Goal: Transaction & Acquisition: Purchase product/service

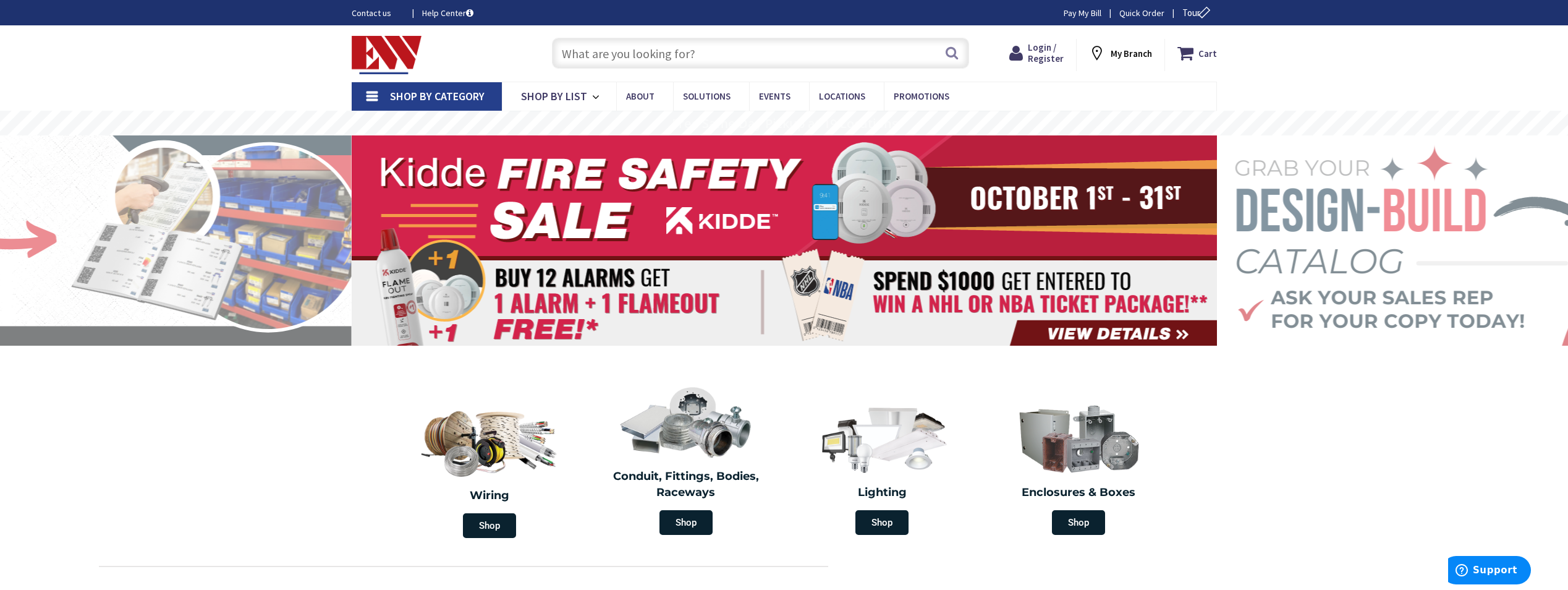
click at [713, 51] on input "text" at bounding box center [760, 53] width 417 height 31
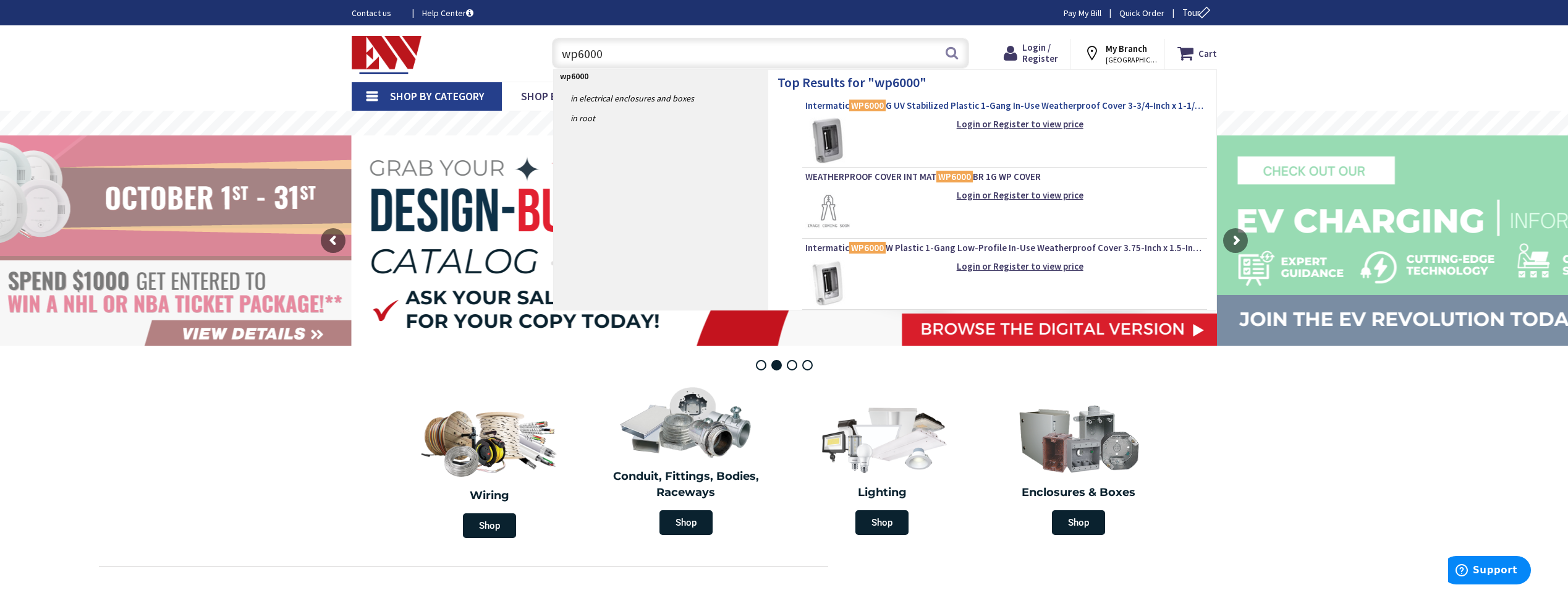
type input "wp6000"
click at [901, 102] on span "Intermatic WP6000 G UV Stabilized Plastic 1-Gang In-Use Weatherproof Cover 3-3/…" at bounding box center [1004, 105] width 398 height 12
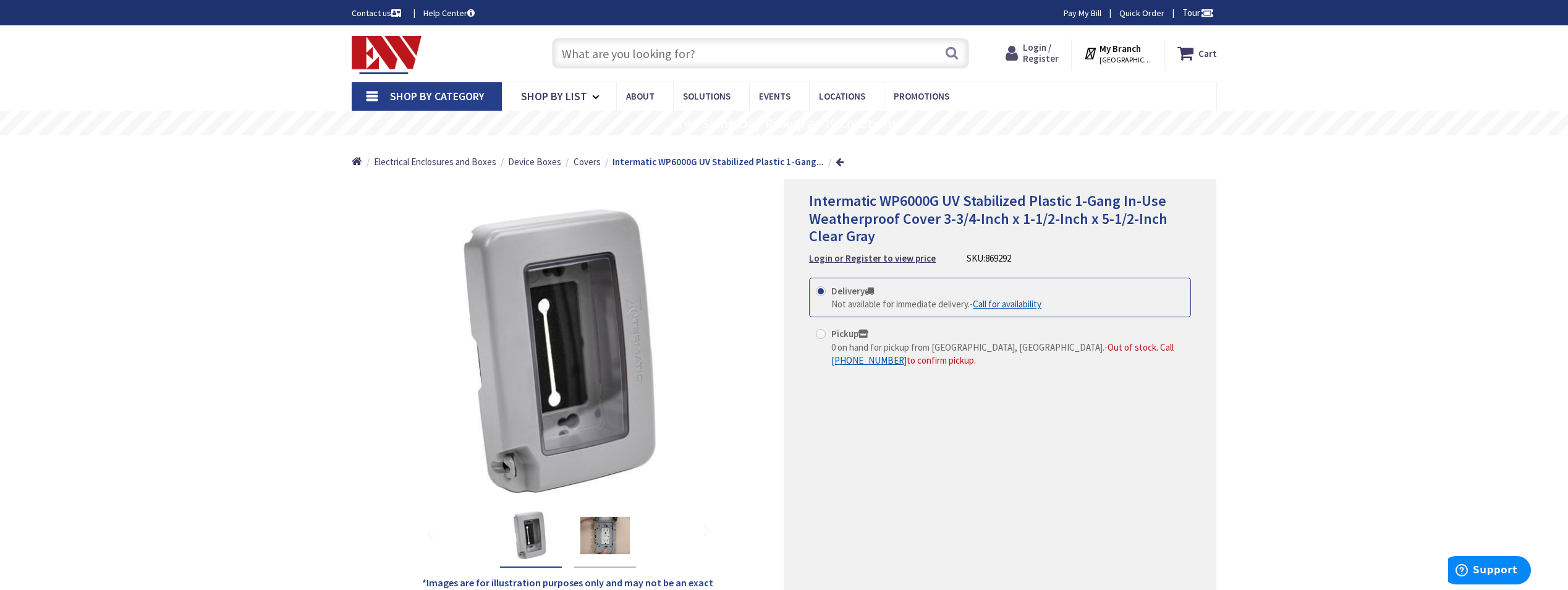
click at [1046, 57] on span "Login / Register" at bounding box center [1041, 53] width 36 height 23
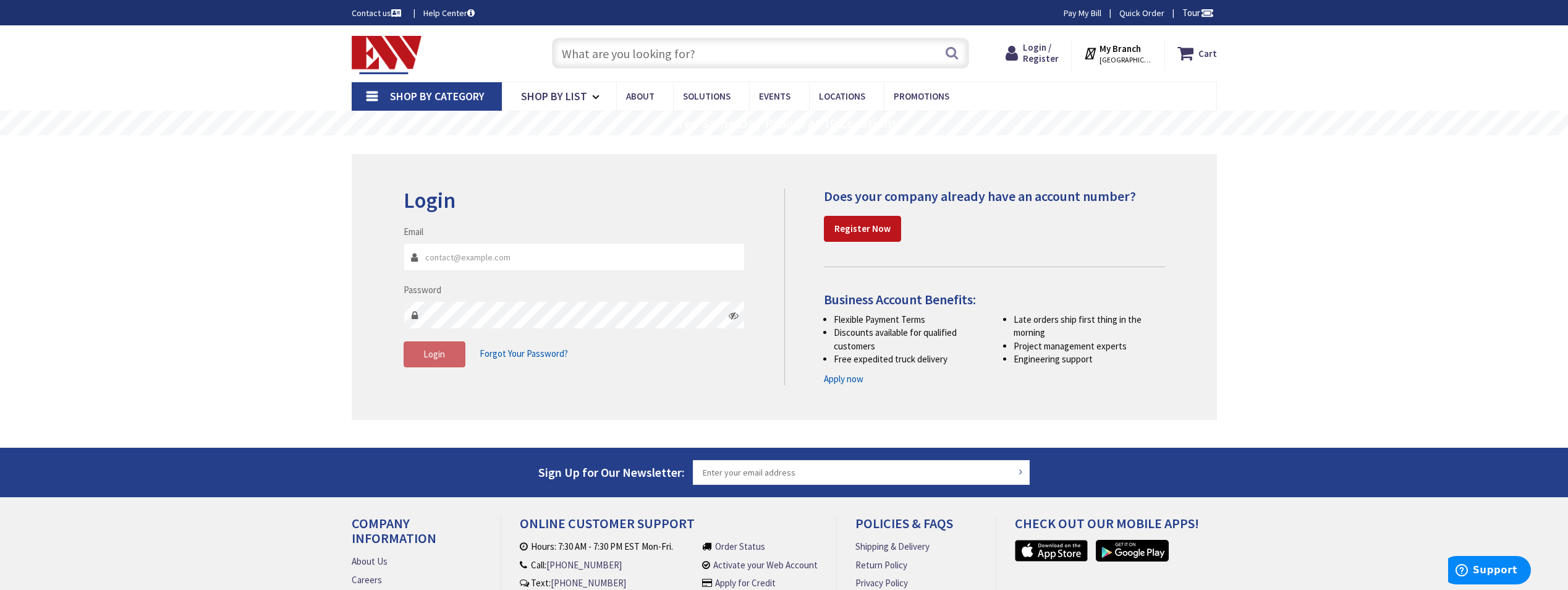
click at [457, 253] on input "Email" at bounding box center [575, 257] width 342 height 28
type input "Gtsilfidis@yahoo.com"
click at [439, 351] on span "Login" at bounding box center [434, 353] width 22 height 11
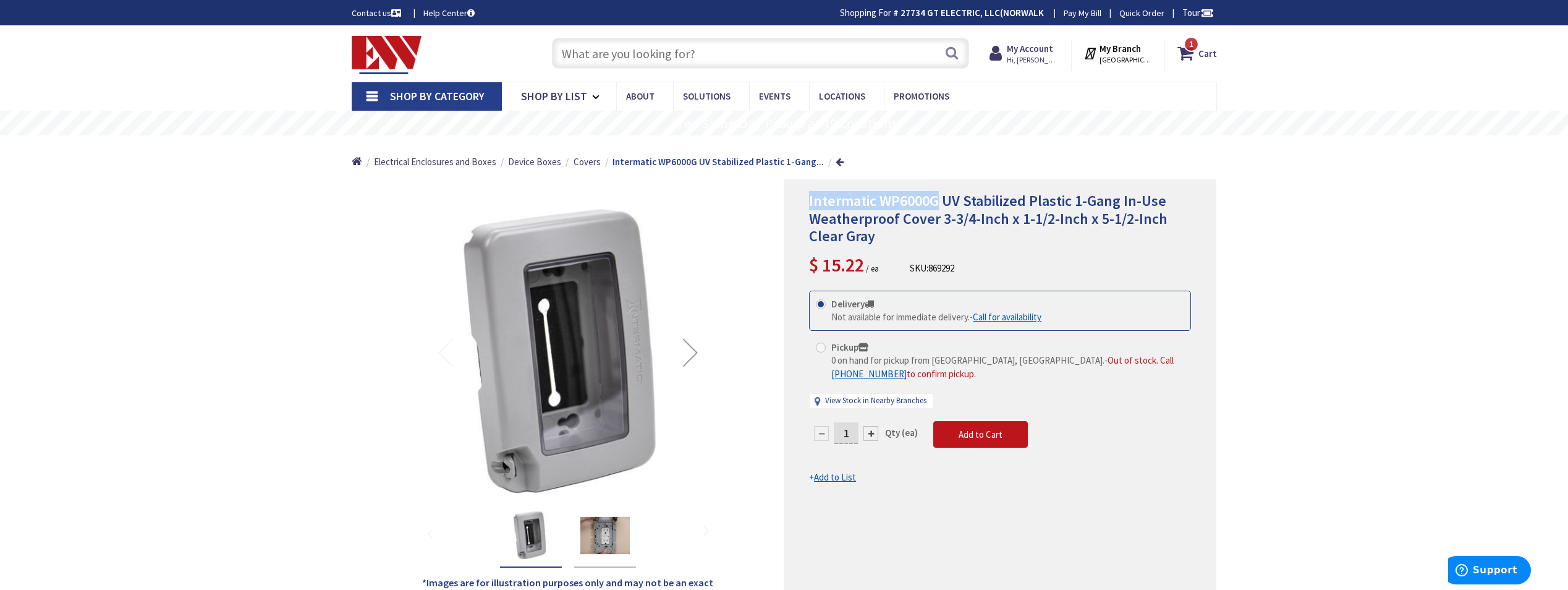
drag, startPoint x: 809, startPoint y: 201, endPoint x: 939, endPoint y: 199, distance: 130.0
click at [939, 199] on span "Intermatic WP6000G UV Stabilized Plastic 1-Gang In-Use Weatherproof Cover 3-3/4…" at bounding box center [988, 218] width 359 height 55
drag, startPoint x: 939, startPoint y: 199, endPoint x: 925, endPoint y: 199, distance: 14.0
copy span "Intermatic WP6000G"
click at [678, 56] on input "text" at bounding box center [760, 53] width 417 height 31
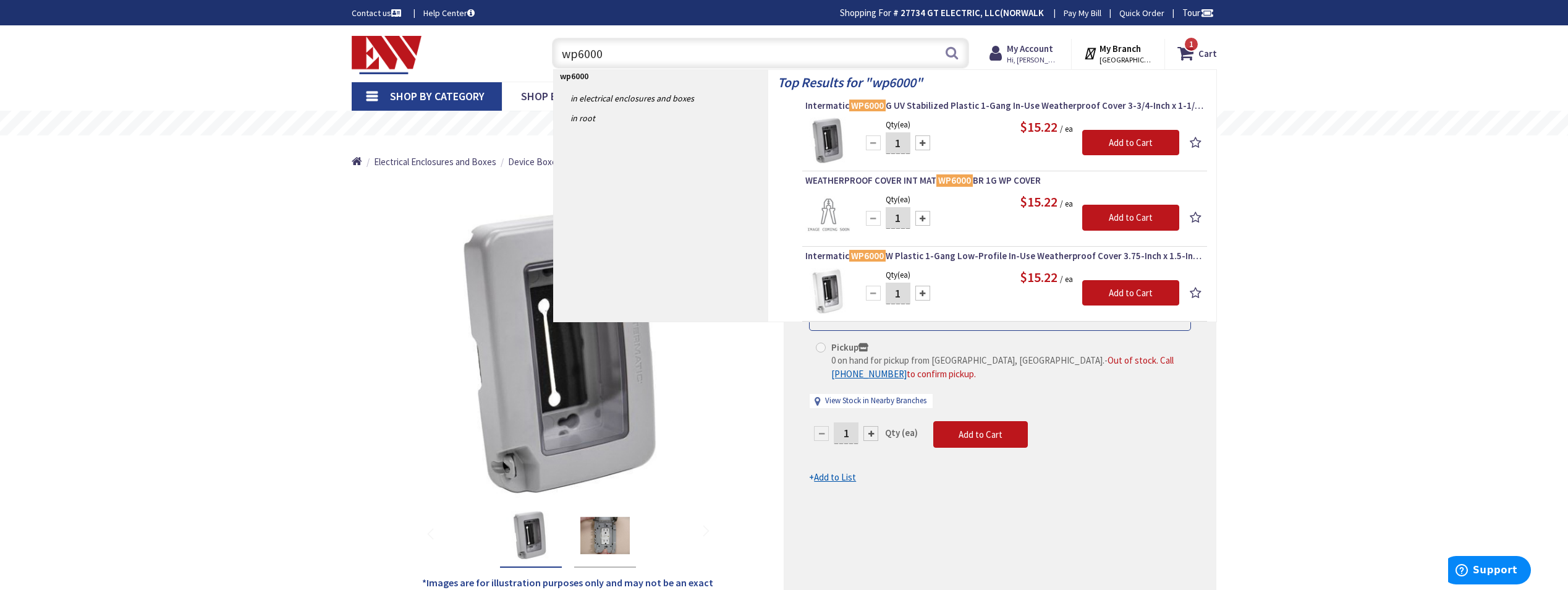
type input "wp6000"
click at [603, 543] on img "Intermatic WP6000G UV Stabilized Plastic 1-Gang In-Use Weatherproof Cover 3-3/4…" at bounding box center [604, 535] width 49 height 49
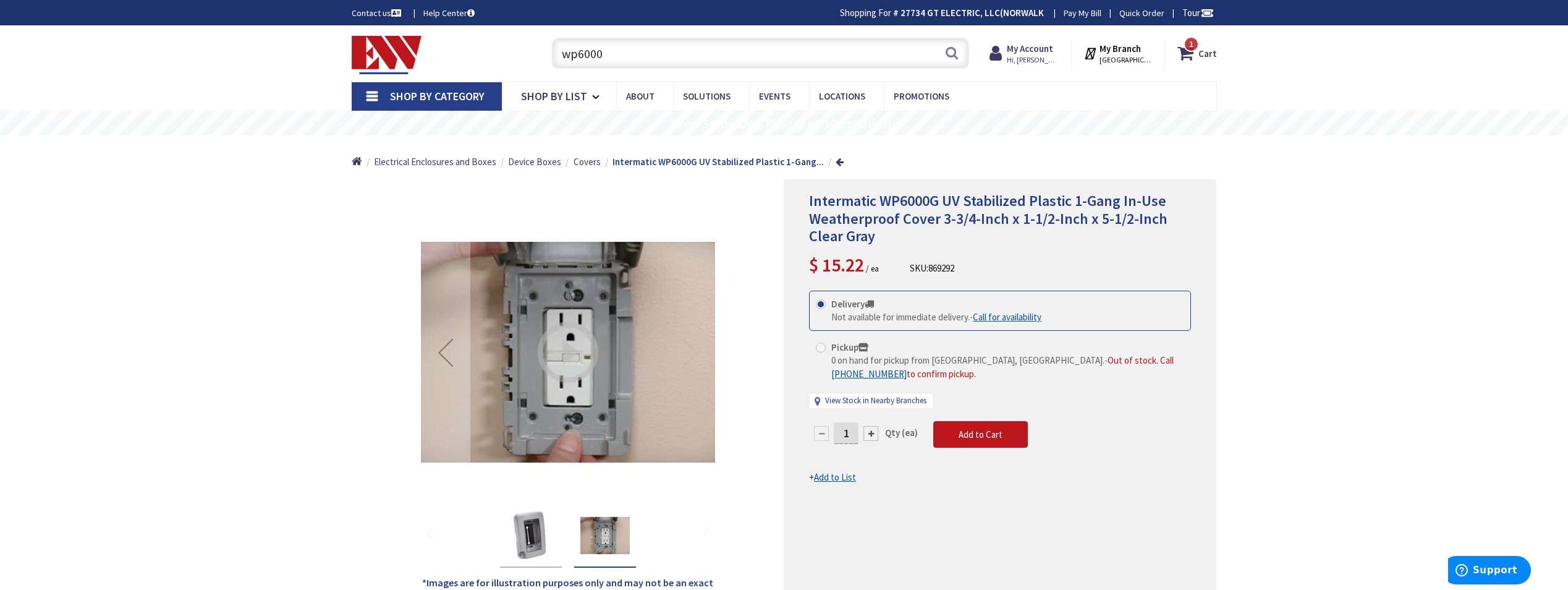
click at [538, 537] on img "Intermatic WP6000G UV Stabilized Plastic 1-Gang In-Use Weatherproof Cover 3-3/4…" at bounding box center [531, 535] width 49 height 49
